Goal: Transaction & Acquisition: Purchase product/service

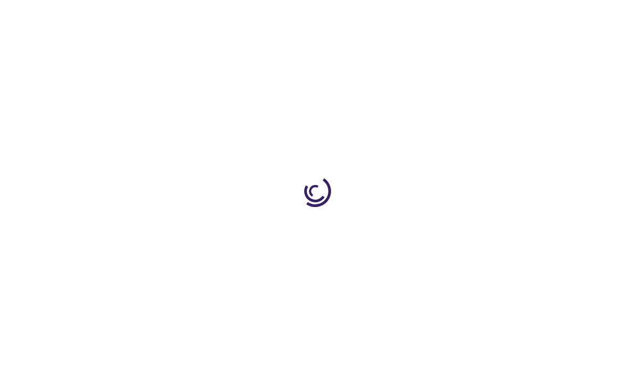
type input "0"
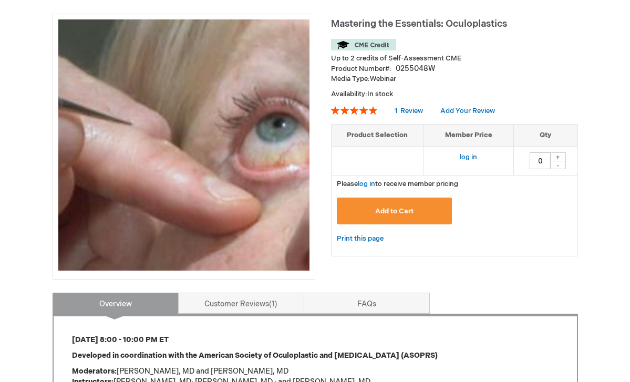
scroll to position [128, 0]
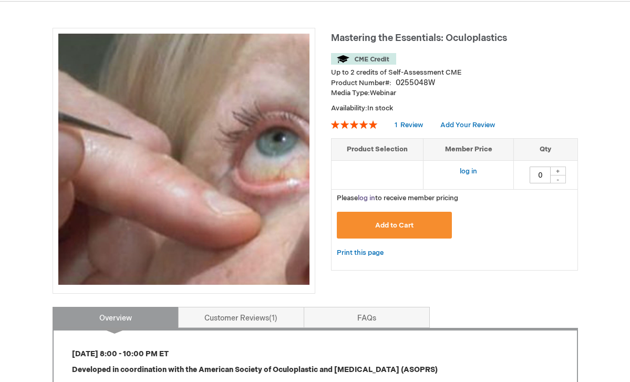
click at [370, 198] on link "log in" at bounding box center [366, 198] width 17 height 8
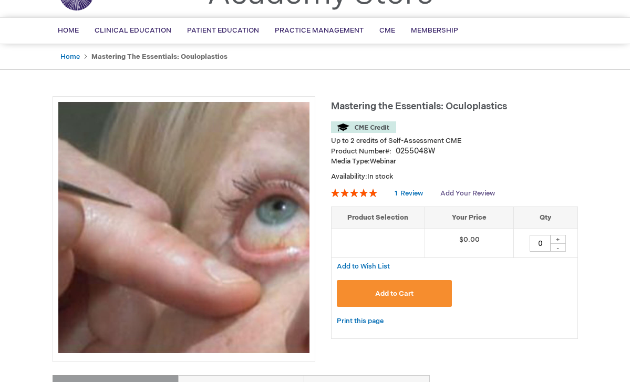
scroll to position [71, 0]
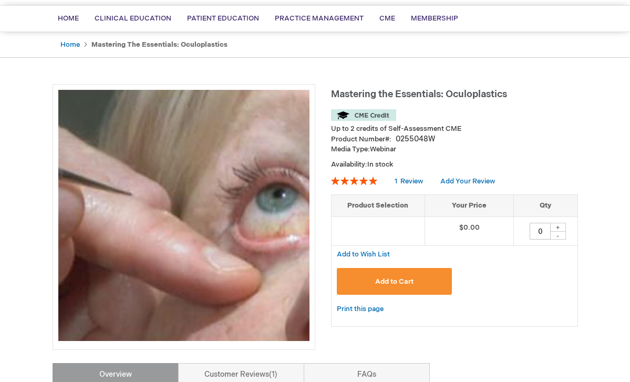
click at [558, 225] on div "+" at bounding box center [558, 227] width 16 height 9
type input "1"
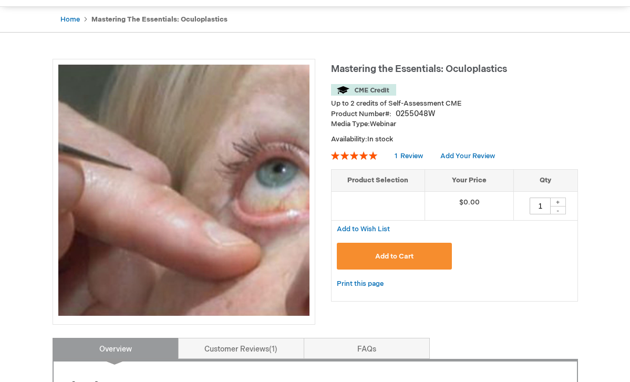
scroll to position [98, 0]
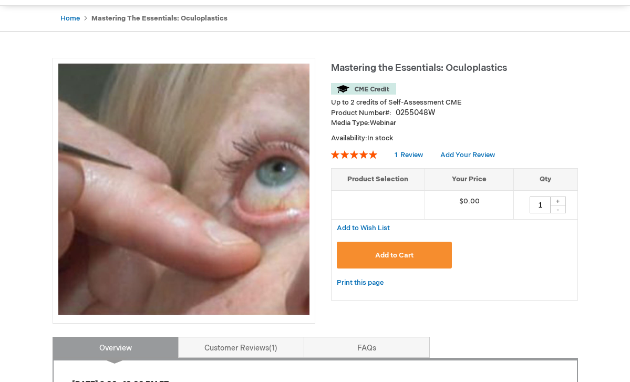
click at [399, 253] on span "Add to Cart" at bounding box center [394, 255] width 38 height 8
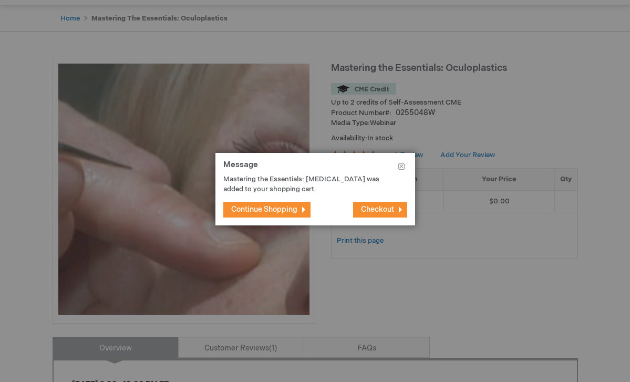
click at [386, 208] on span "Checkout" at bounding box center [377, 209] width 33 height 9
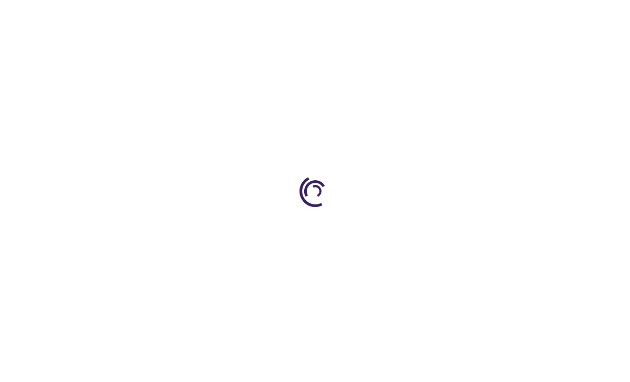
select select "US"
select select "12"
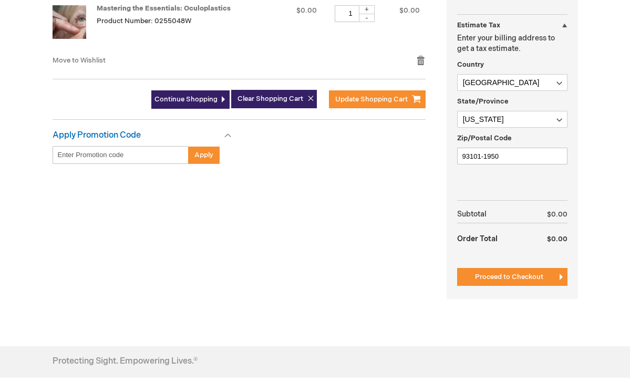
scroll to position [291, 0]
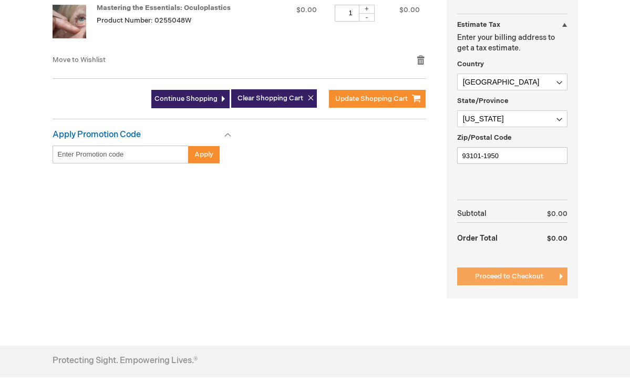
click at [527, 272] on span "Proceed to Checkout" at bounding box center [509, 276] width 68 height 8
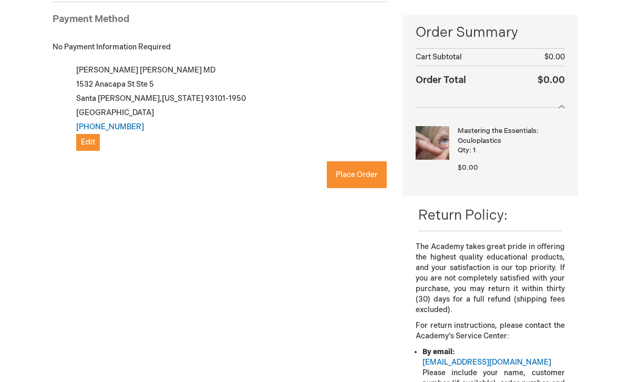
scroll to position [192, 0]
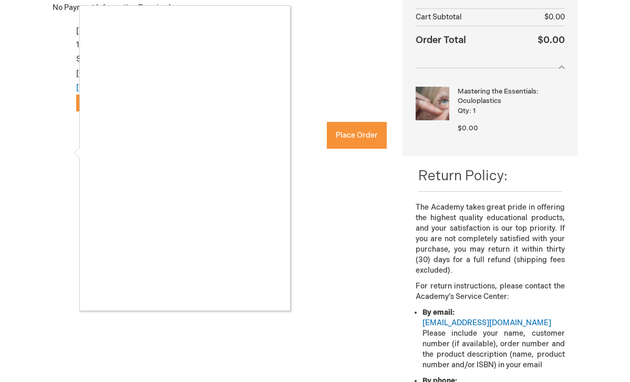
checkbox input "true"
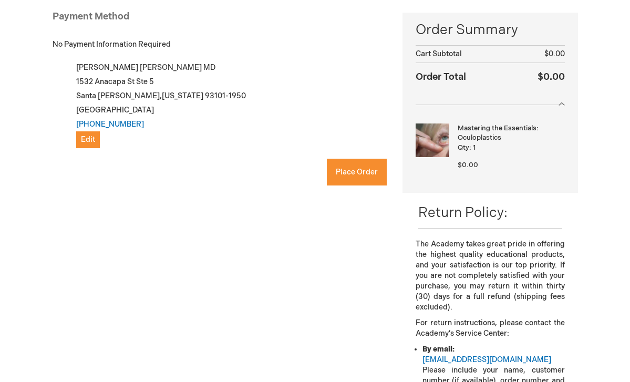
scroll to position [165, 0]
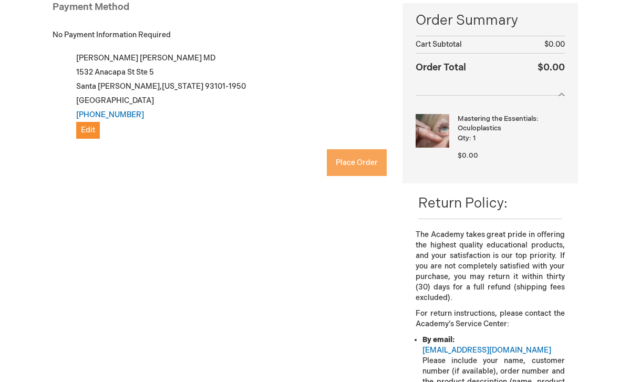
click at [364, 158] on span "Place Order" at bounding box center [357, 162] width 42 height 9
